Goal: Contribute content

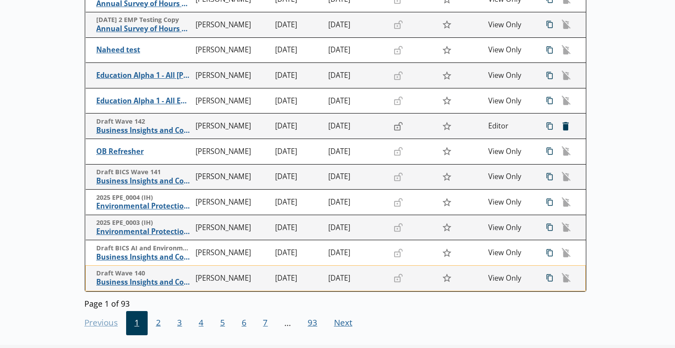
scroll to position [132, 0]
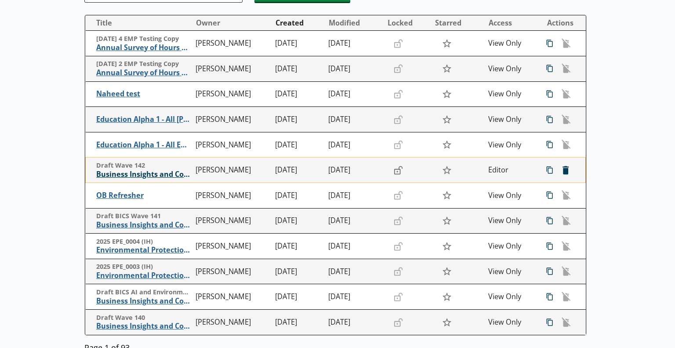
click at [160, 175] on span "Business Insights and Conditions Survey (BICS)" at bounding box center [143, 174] width 95 height 9
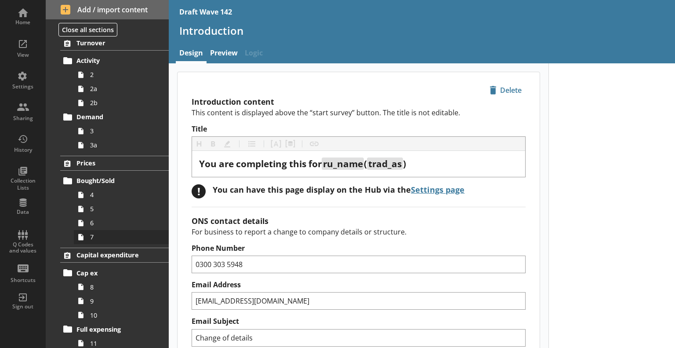
scroll to position [88, 0]
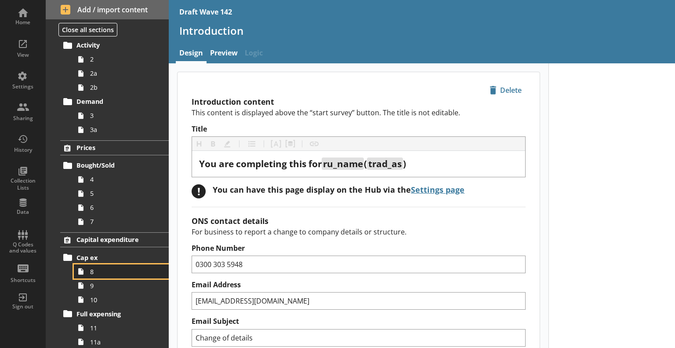
click at [97, 270] on span "8" at bounding box center [123, 271] width 66 height 8
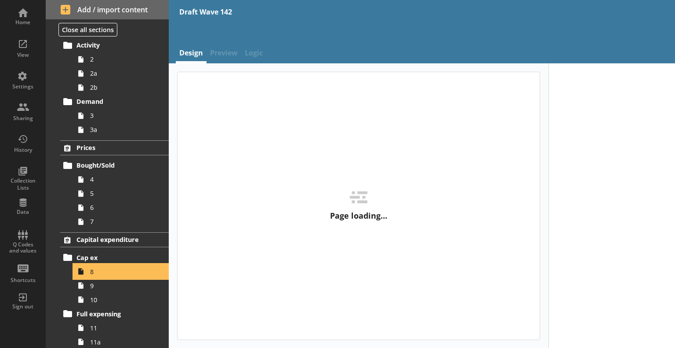
type textarea "x"
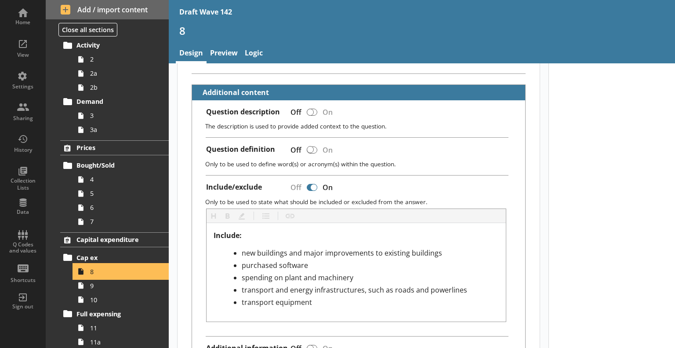
scroll to position [308, 0]
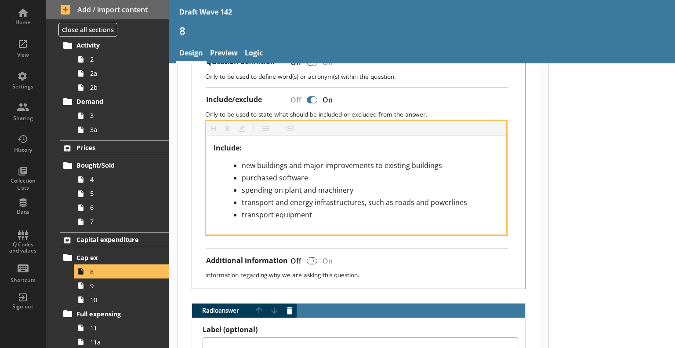
click at [431, 197] on span "transport and energy infrastructures, such as roads and powerlines" at bounding box center [354, 202] width 225 height 10
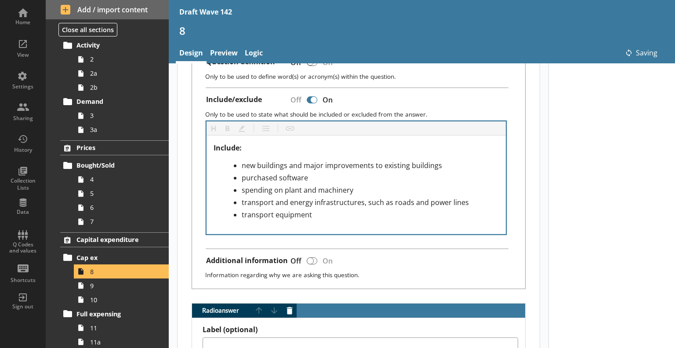
type textarea "x"
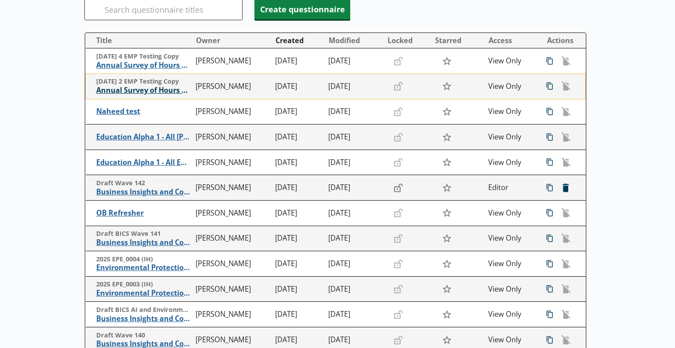
scroll to position [132, 0]
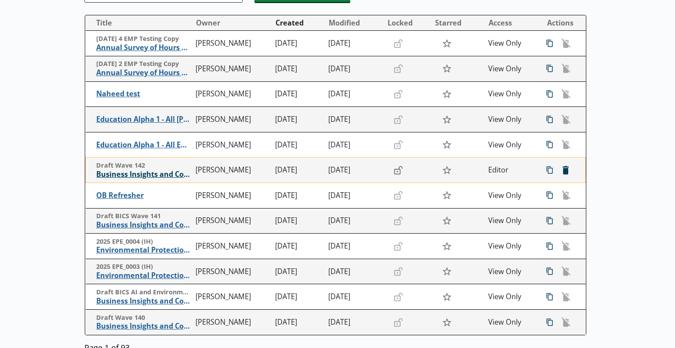
click at [174, 178] on span "Business Insights and Conditions Survey (BICS)" at bounding box center [143, 174] width 95 height 9
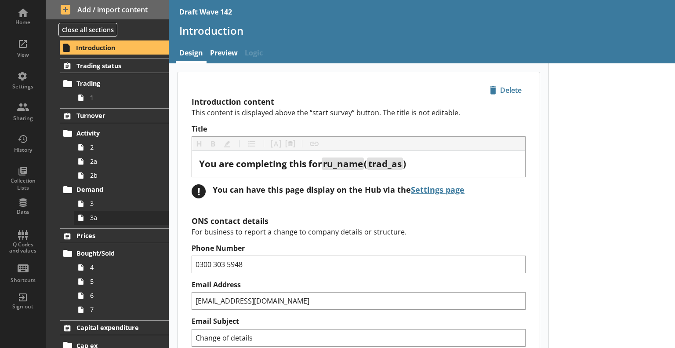
scroll to position [176, 0]
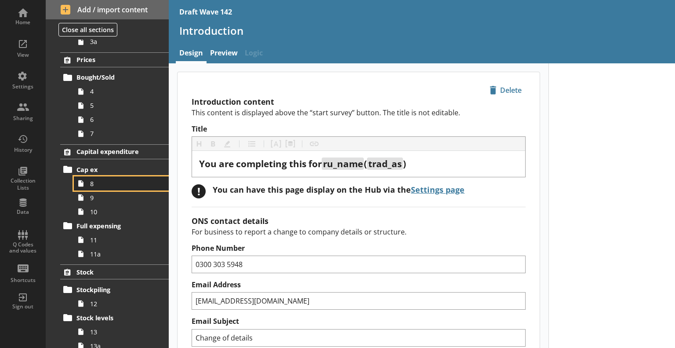
click at [97, 181] on span "8" at bounding box center [123, 183] width 66 height 8
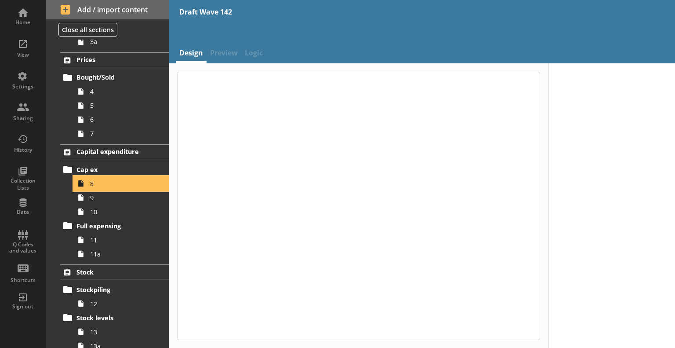
type textarea "x"
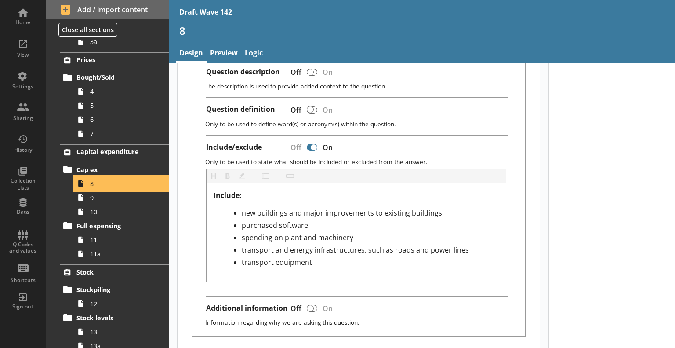
scroll to position [264, 0]
